Goal: Navigation & Orientation: Find specific page/section

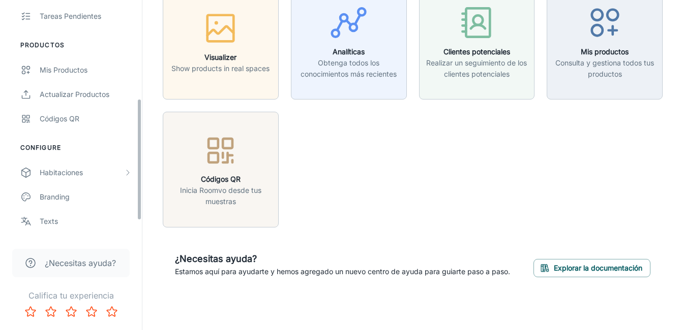
scroll to position [222, 0]
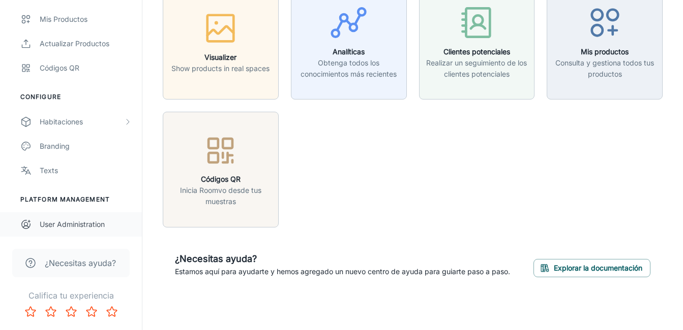
click at [82, 225] on div "User Administration" at bounding box center [86, 224] width 92 height 11
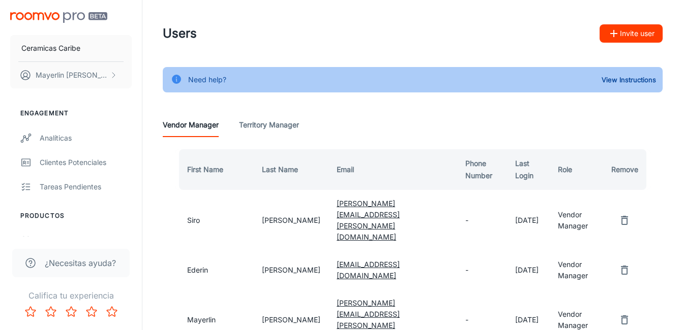
click at [282, 130] on Manager "Territory Manager" at bounding box center [269, 125] width 60 height 24
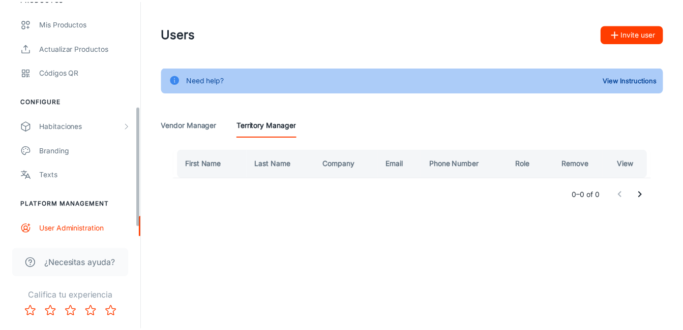
scroll to position [222, 0]
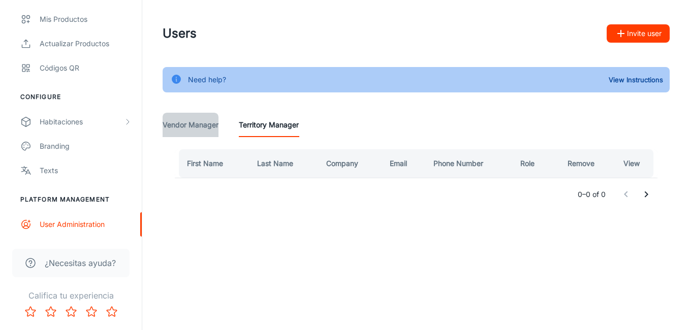
click at [171, 123] on Manager "Vendor Manager" at bounding box center [191, 125] width 56 height 24
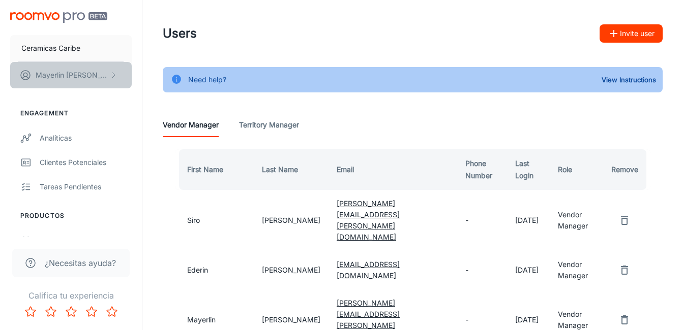
click at [71, 72] on p "[PERSON_NAME]" at bounding box center [72, 75] width 72 height 11
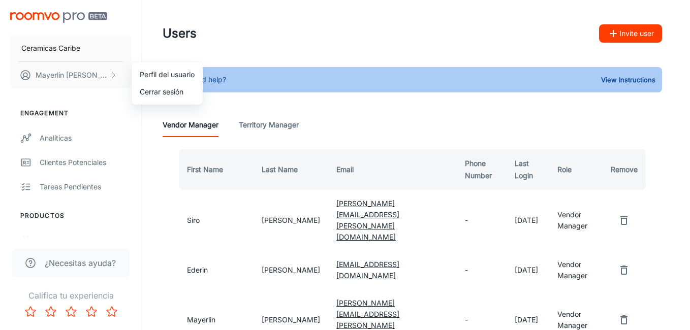
click at [164, 75] on li "Perfil del usuario" at bounding box center [167, 74] width 71 height 17
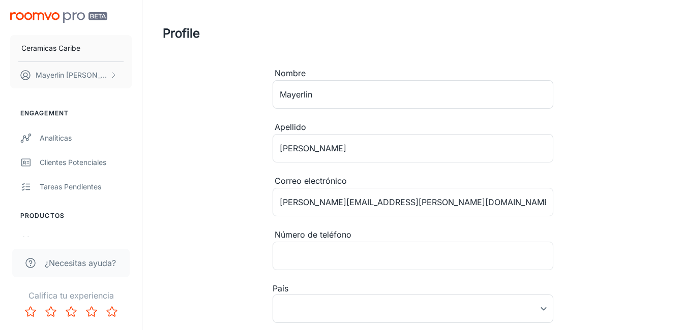
type input "[GEOGRAPHIC_DATA]"
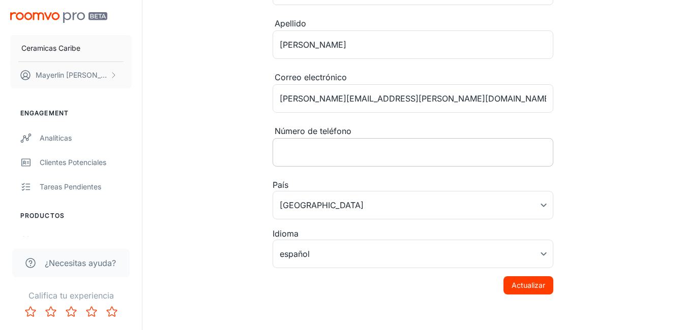
scroll to position [109, 0]
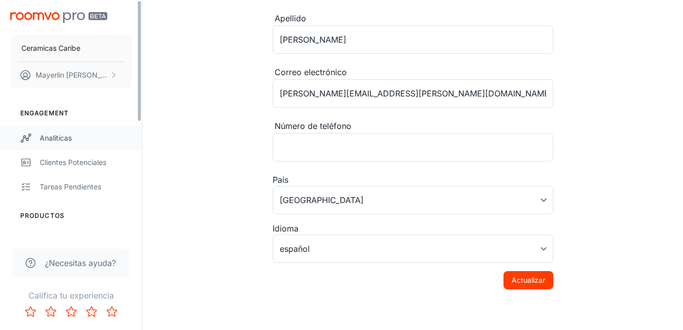
click at [57, 136] on div "Analíticas" at bounding box center [86, 138] width 92 height 11
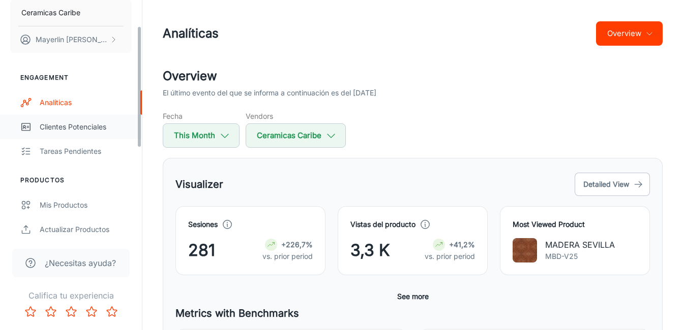
scroll to position [51, 0]
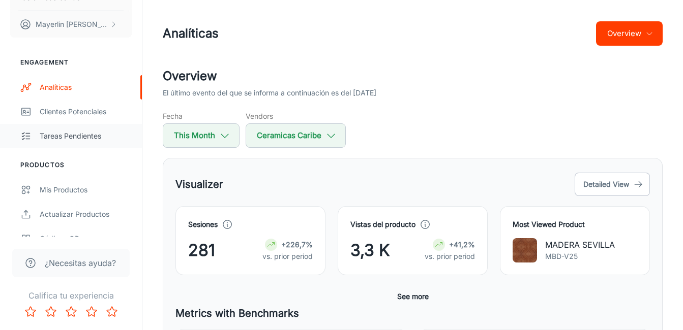
click at [74, 143] on link "Tareas pendientes" at bounding box center [71, 136] width 142 height 24
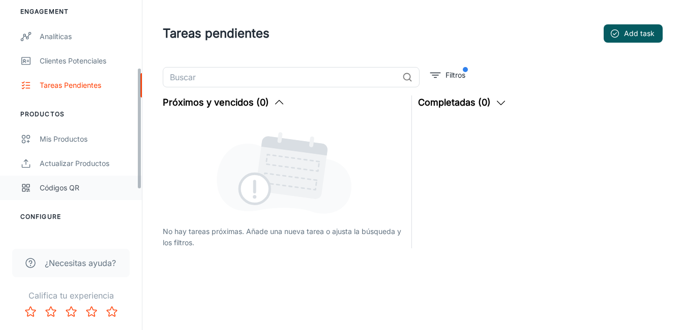
scroll to position [203, 0]
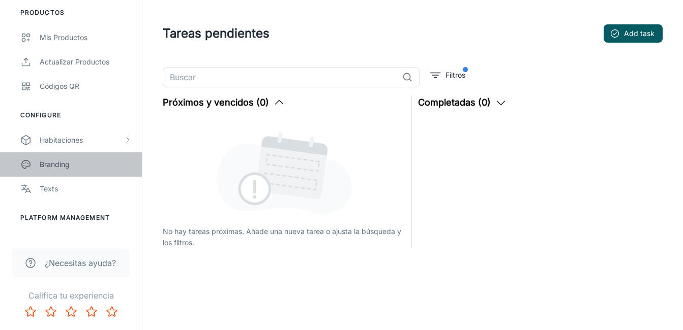
click at [71, 163] on div "Branding" at bounding box center [86, 164] width 92 height 11
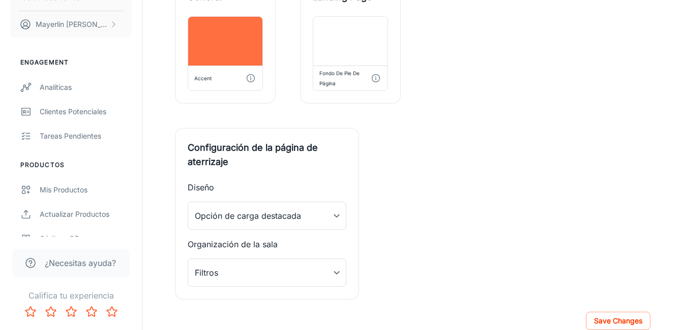
scroll to position [397, 0]
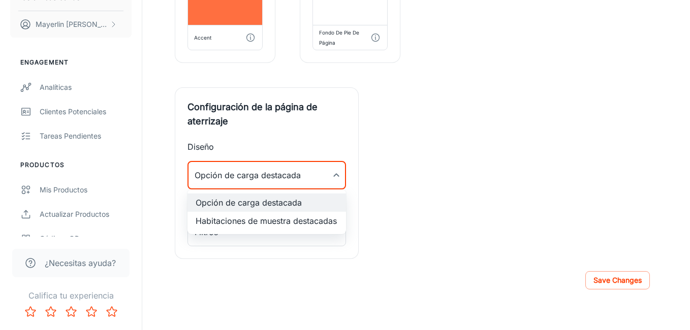
click at [336, 183] on div at bounding box center [345, 165] width 690 height 330
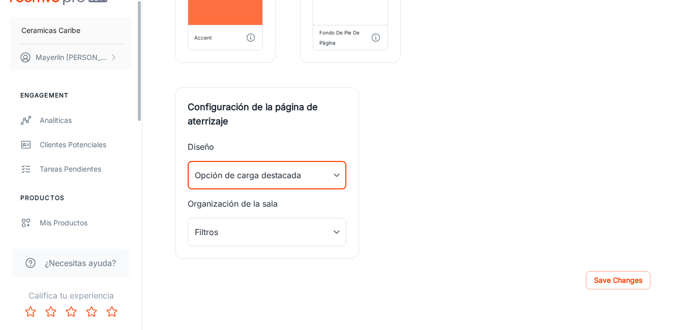
scroll to position [0, 0]
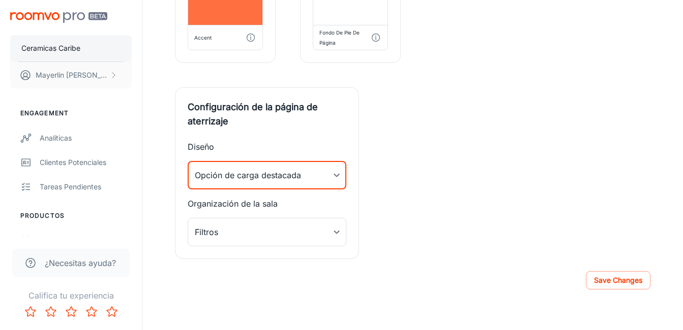
click at [42, 43] on p "Ceramicas Caribe" at bounding box center [50, 48] width 59 height 11
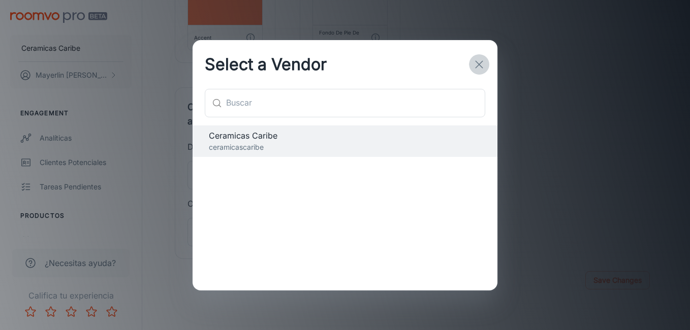
click at [469, 64] on button "button" at bounding box center [479, 64] width 20 height 20
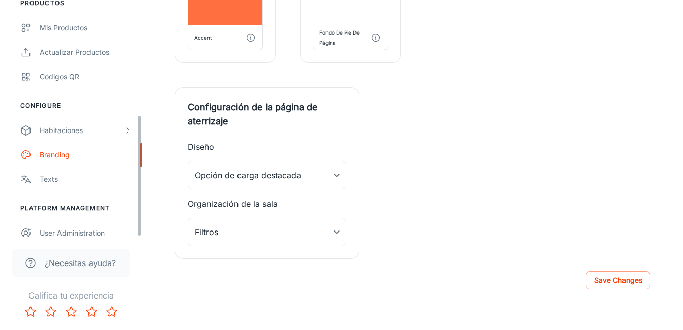
scroll to position [222, 0]
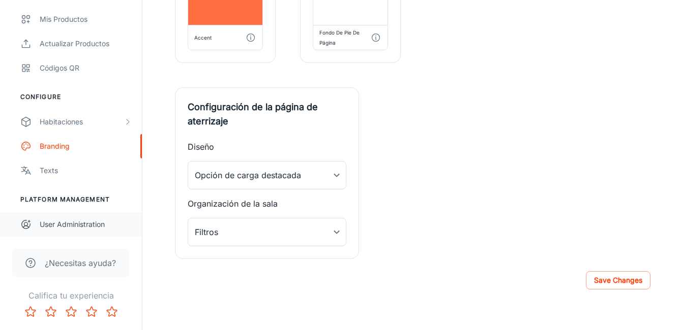
click at [93, 230] on div "User Administration" at bounding box center [86, 224] width 92 height 11
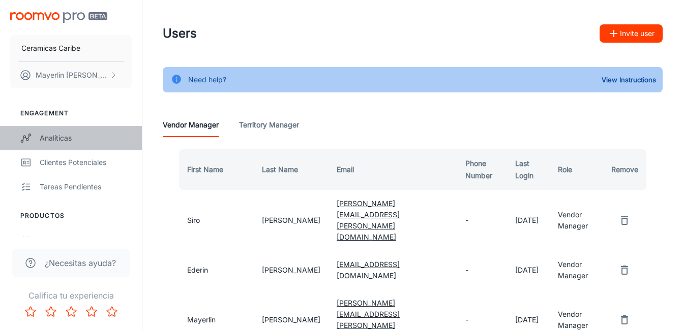
click at [56, 133] on div "Analíticas" at bounding box center [86, 138] width 92 height 11
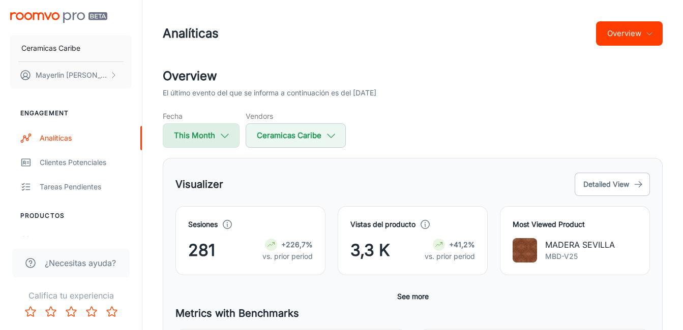
click at [192, 141] on button "This Month" at bounding box center [201, 136] width 77 height 24
select select "7"
select select "2025"
select select "7"
select select "2025"
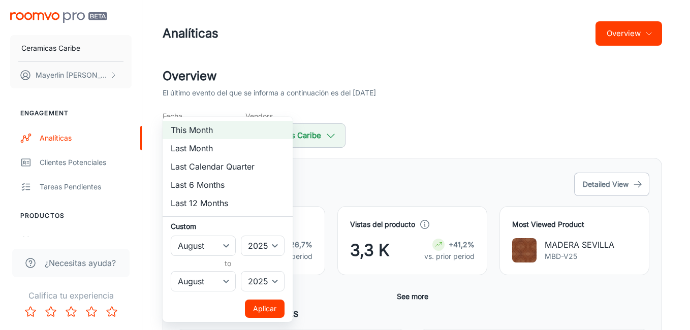
click at [192, 141] on li "Last Month" at bounding box center [228, 148] width 130 height 18
select select "6"
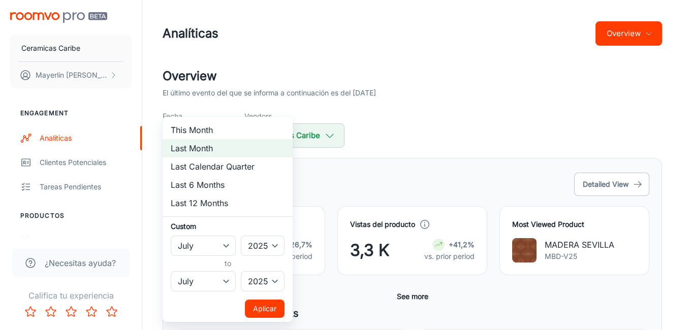
click at [440, 96] on div at bounding box center [345, 165] width 690 height 330
select select "7"
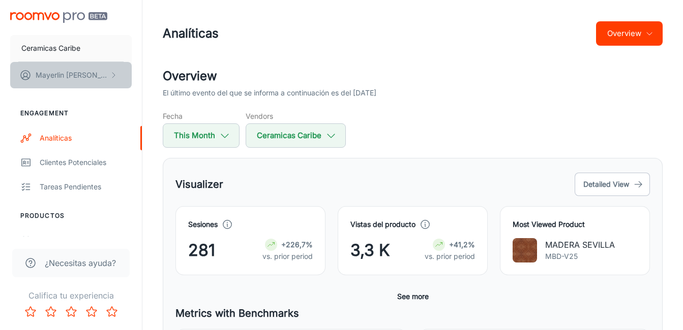
click at [111, 73] on icon "scrollable content" at bounding box center [113, 75] width 8 height 8
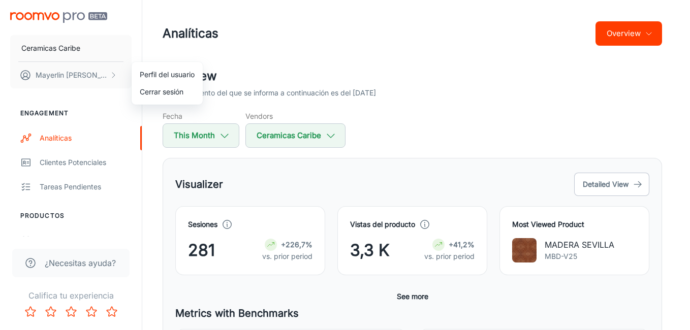
click at [171, 77] on li "Perfil del usuario" at bounding box center [167, 74] width 71 height 17
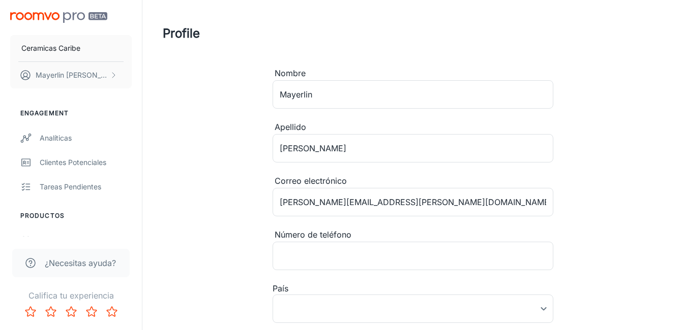
type input "[GEOGRAPHIC_DATA]"
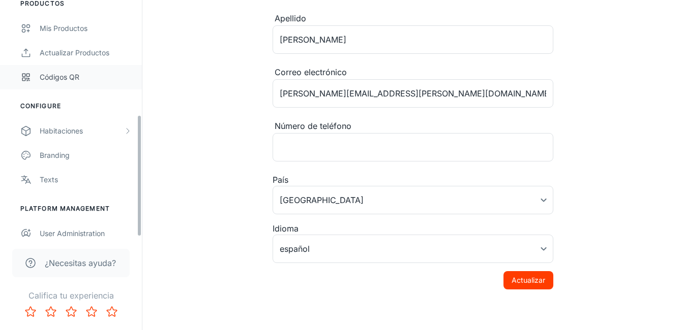
scroll to position [222, 0]
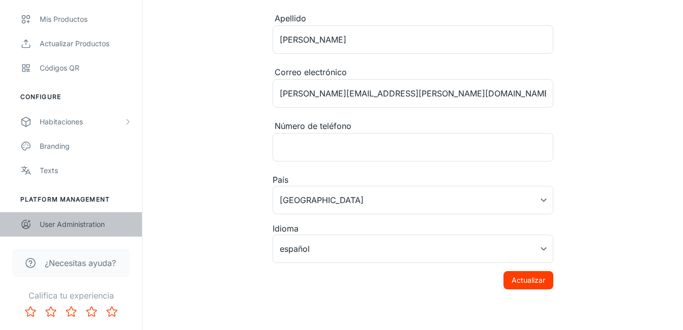
click at [97, 227] on div "User Administration" at bounding box center [86, 224] width 92 height 11
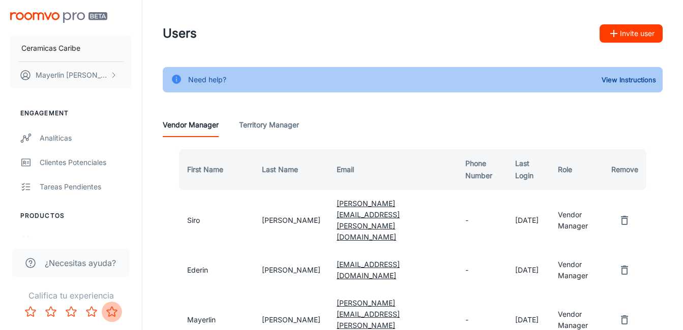
click at [108, 310] on icon "Rate 5 star" at bounding box center [112, 312] width 12 height 12
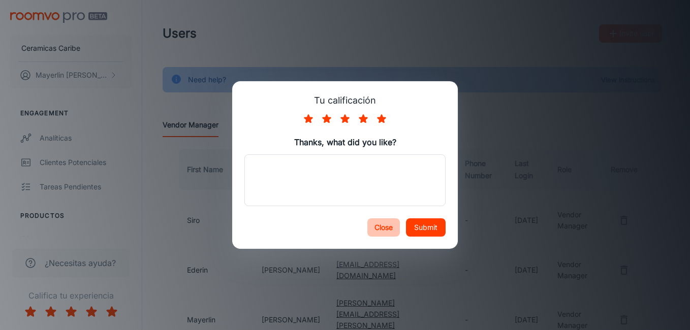
click at [383, 227] on button "Close" at bounding box center [384, 228] width 33 height 18
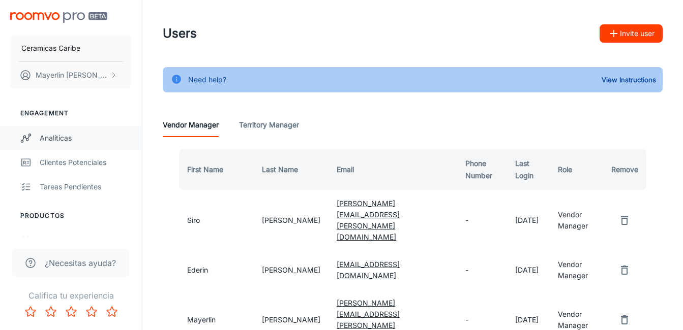
click at [68, 141] on div "Analíticas" at bounding box center [86, 138] width 92 height 11
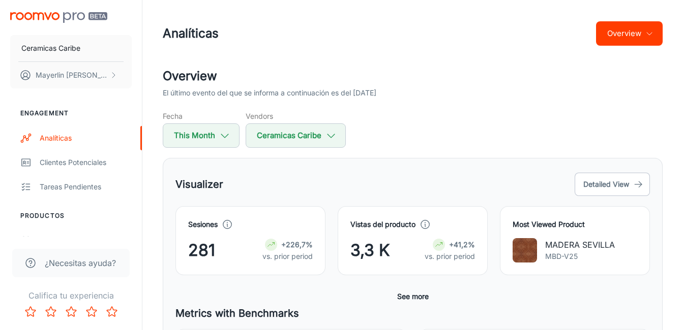
click at [428, 300] on button "See more" at bounding box center [413, 297] width 40 height 18
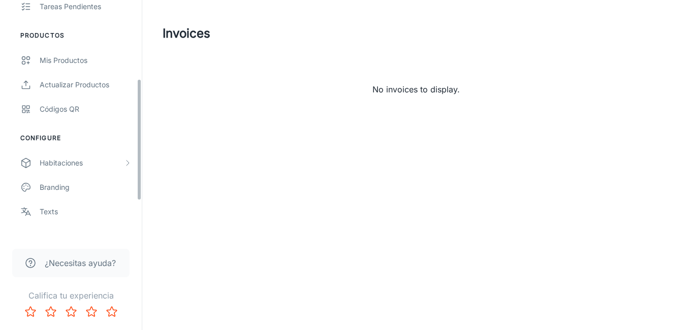
scroll to position [222, 0]
